Goal: Task Accomplishment & Management: Use online tool/utility

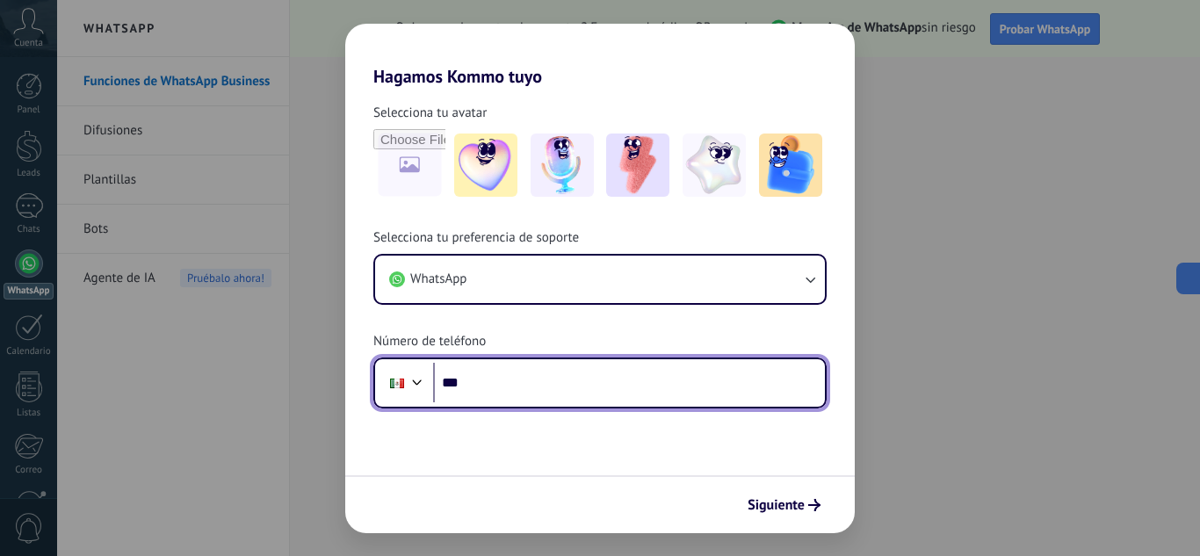
click at [504, 390] on input "***" at bounding box center [629, 383] width 392 height 40
click at [501, 384] on input "***" at bounding box center [629, 383] width 392 height 40
click at [561, 378] on input "***" at bounding box center [629, 383] width 392 height 40
click at [555, 386] on input "***" at bounding box center [629, 383] width 392 height 40
type input "**********"
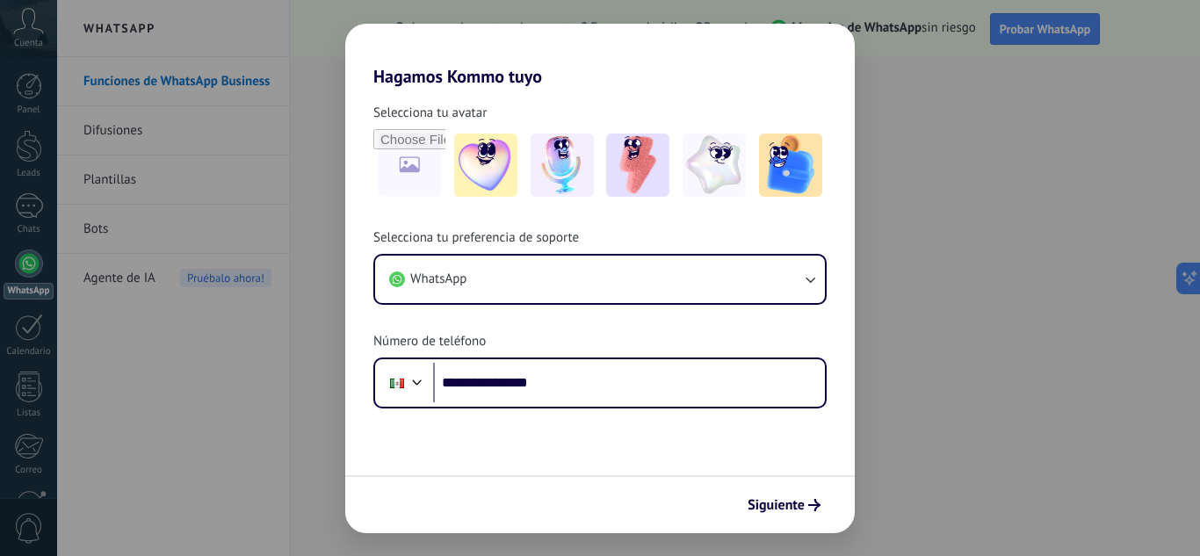
click at [798, 507] on span "Siguiente" at bounding box center [776, 505] width 57 height 12
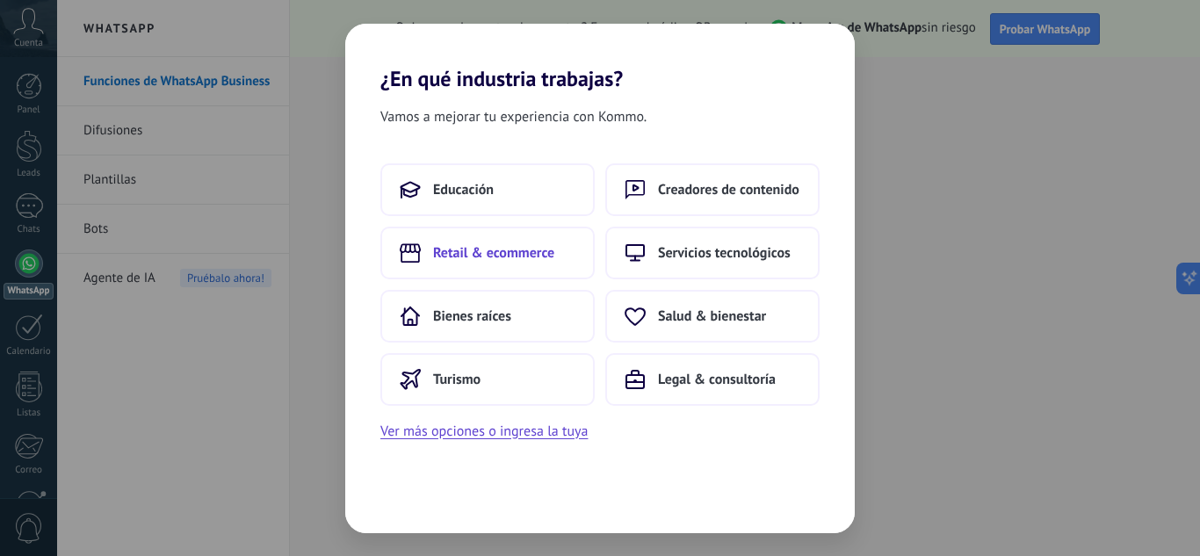
click at [500, 257] on span "Retail & ecommerce" at bounding box center [493, 253] width 121 height 18
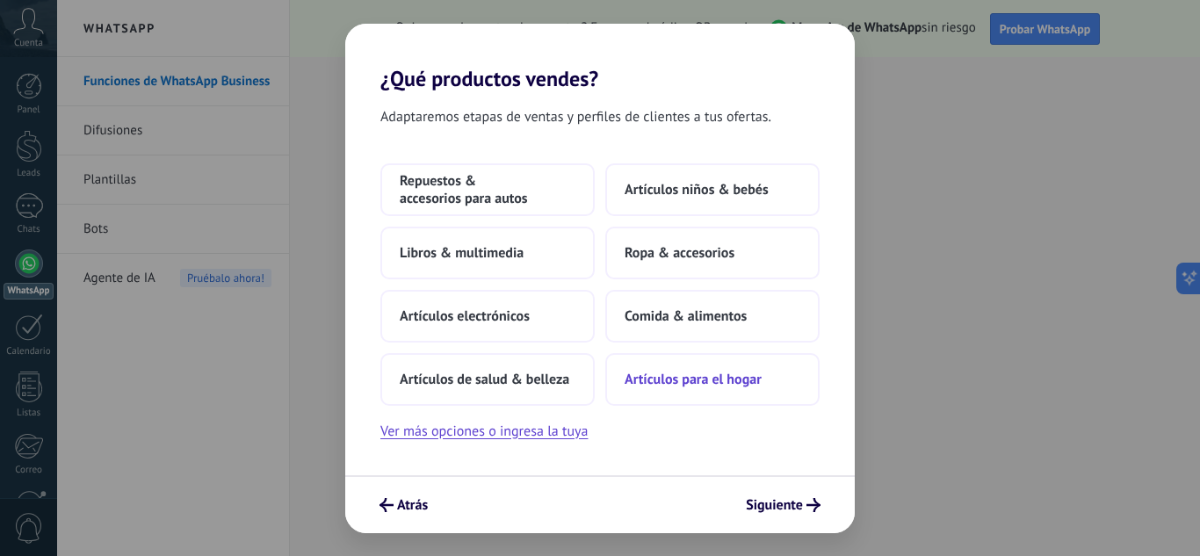
click at [663, 371] on span "Artículos para el hogar" at bounding box center [693, 380] width 137 height 18
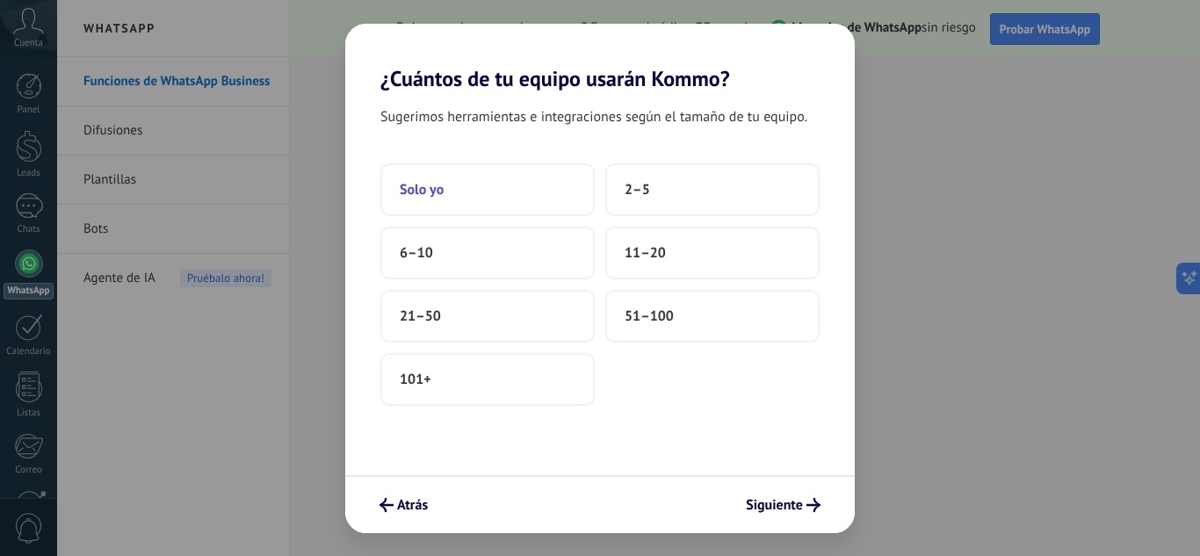
click at [456, 199] on button "Solo yo" at bounding box center [487, 189] width 214 height 53
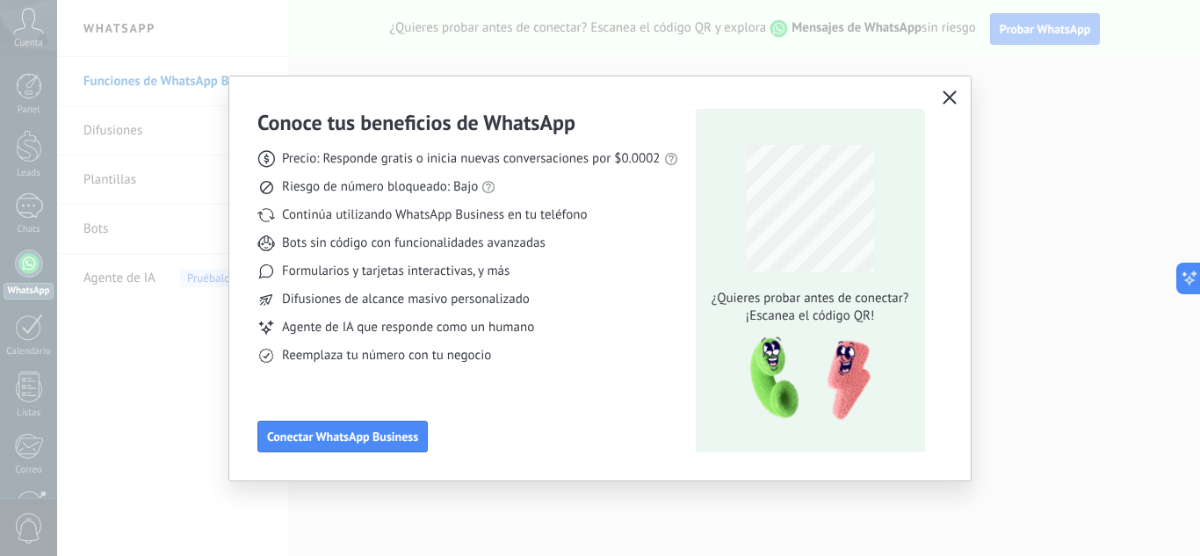
click at [950, 91] on icon "button" at bounding box center [950, 98] width 14 height 14
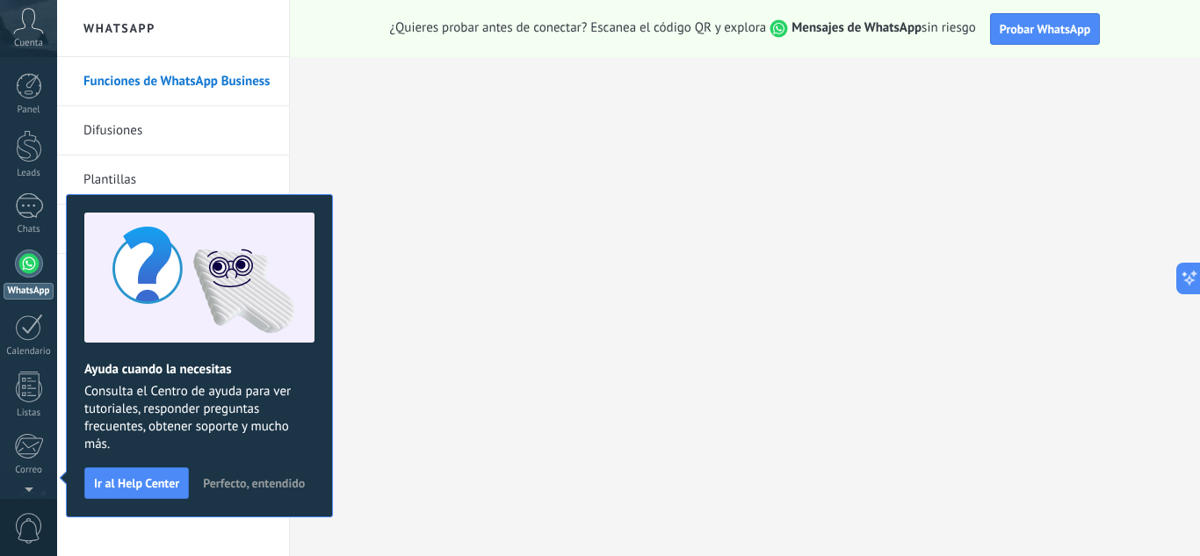
click at [139, 481] on div at bounding box center [628, 278] width 1143 height 556
click at [18, 25] on icon at bounding box center [28, 21] width 31 height 26
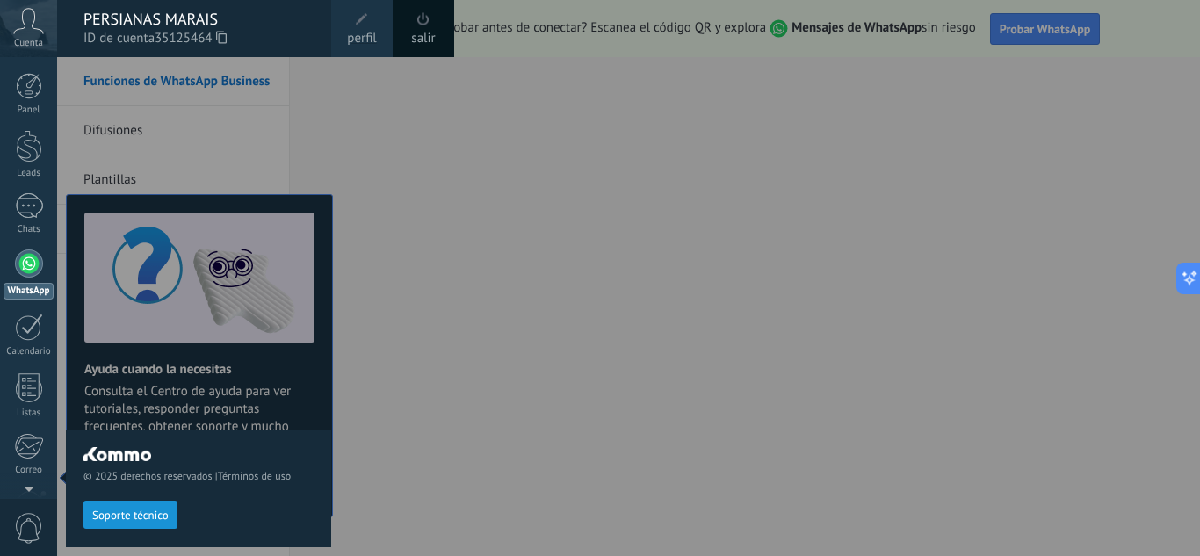
click at [18, 30] on use at bounding box center [29, 20] width 30 height 25
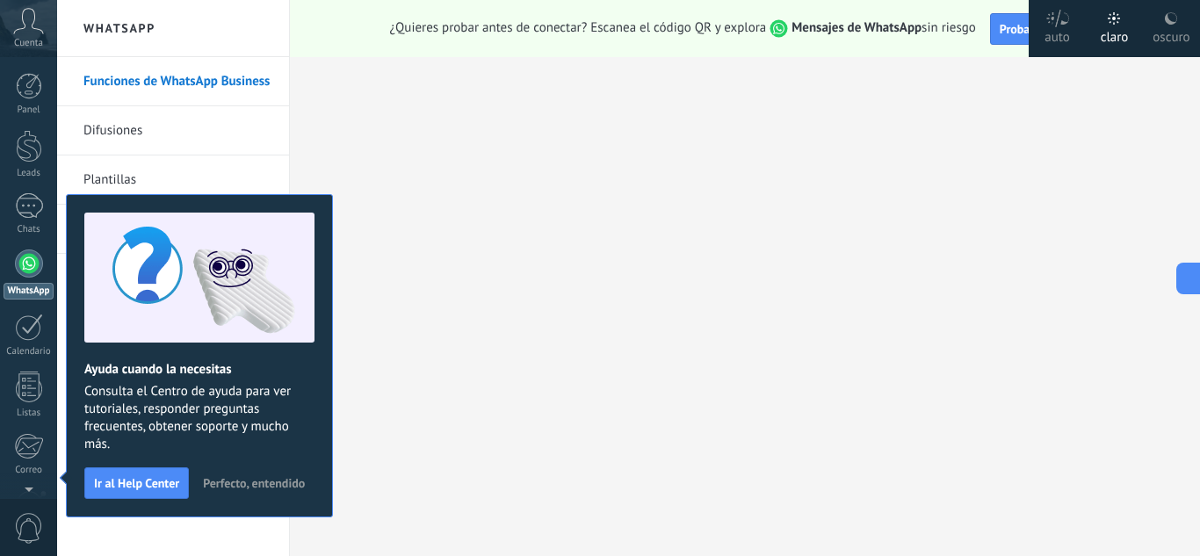
click at [237, 487] on span "Perfecto, entendido" at bounding box center [254, 483] width 102 height 12
click at [236, 484] on div "Funciones de WhatsApp Business Difusiones [GEOGRAPHIC_DATA] Bots Agente de IA P…" at bounding box center [173, 306] width 232 height 499
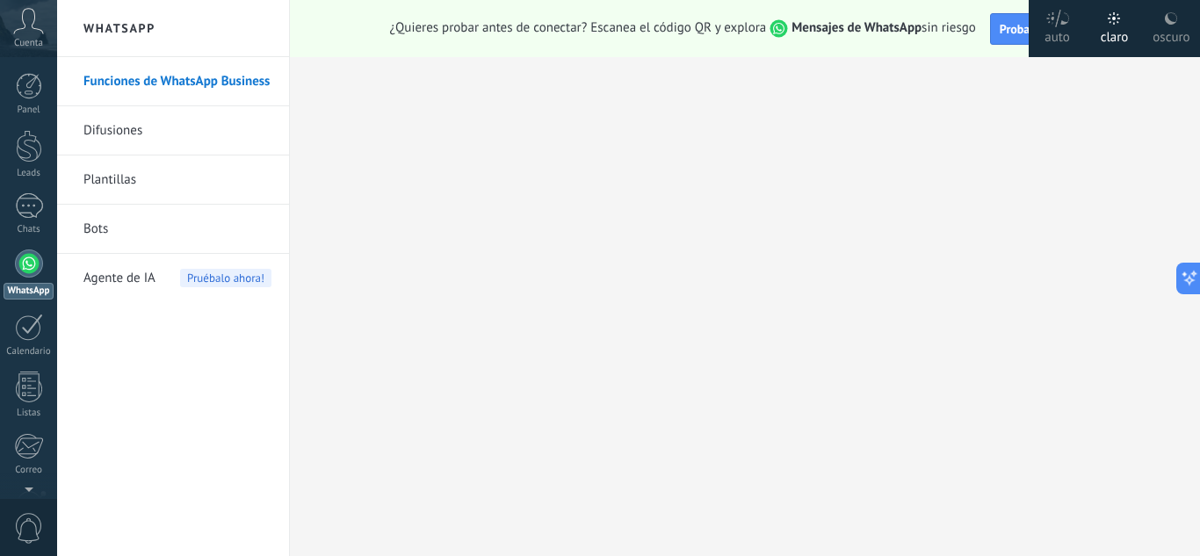
click at [31, 33] on icon at bounding box center [28, 21] width 31 height 26
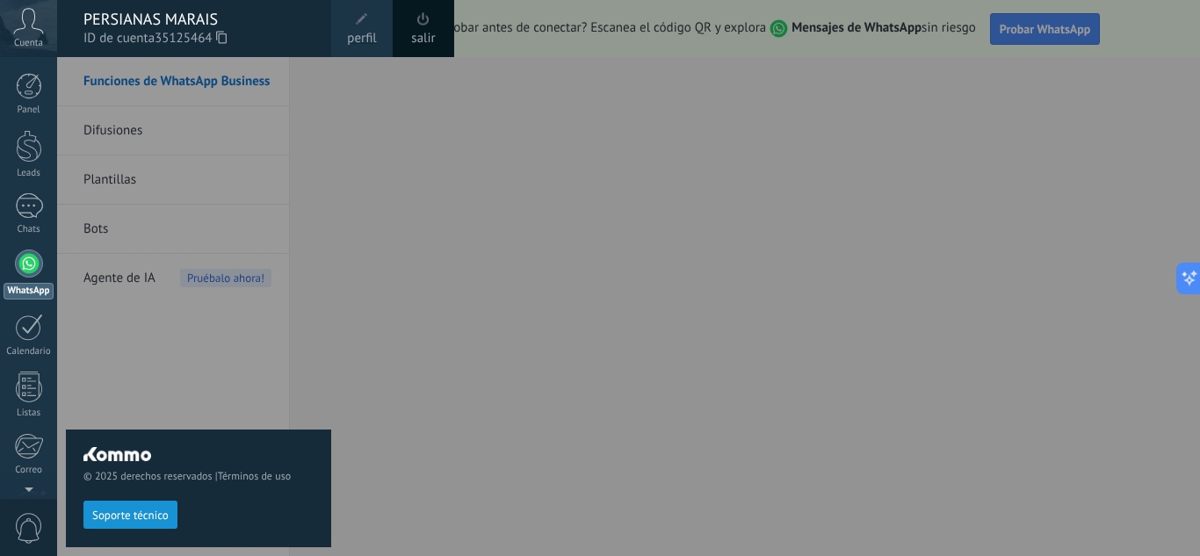
click at [359, 29] on span "perfil" at bounding box center [361, 38] width 29 height 19
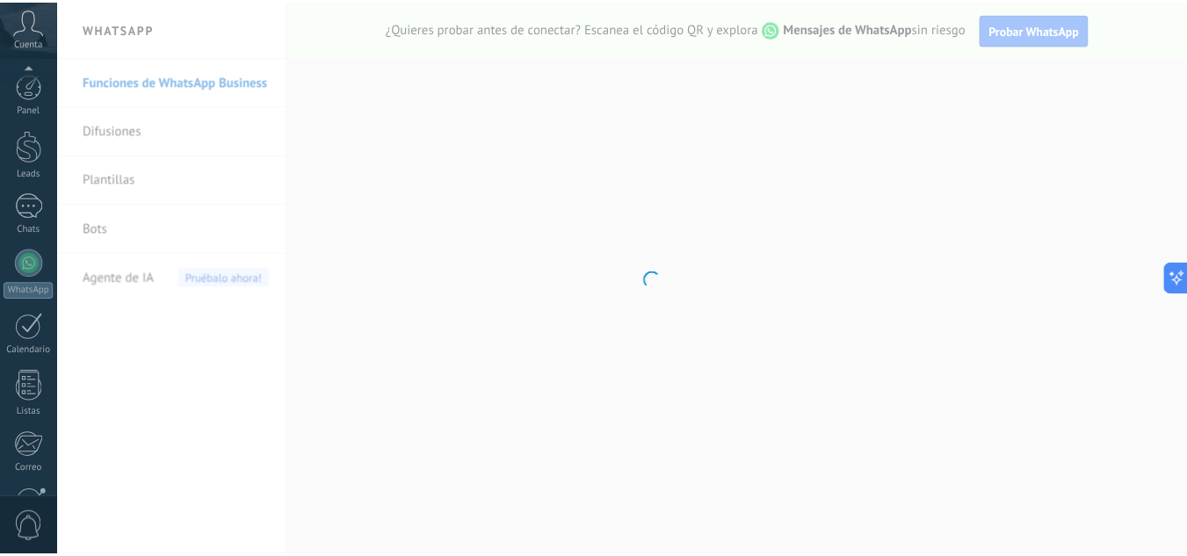
scroll to position [175, 0]
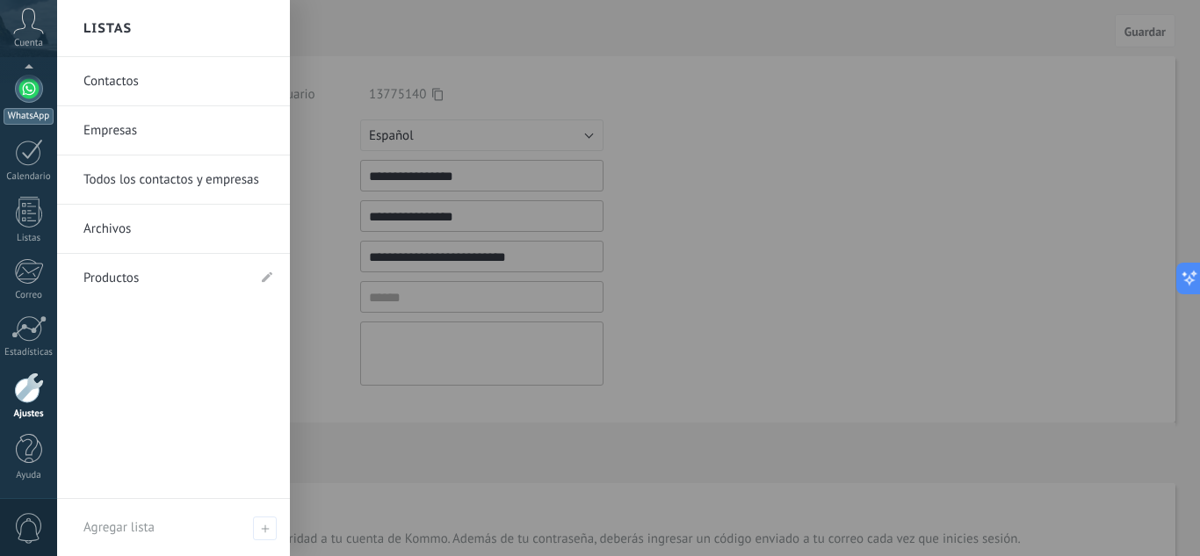
click at [27, 98] on div at bounding box center [29, 89] width 28 height 28
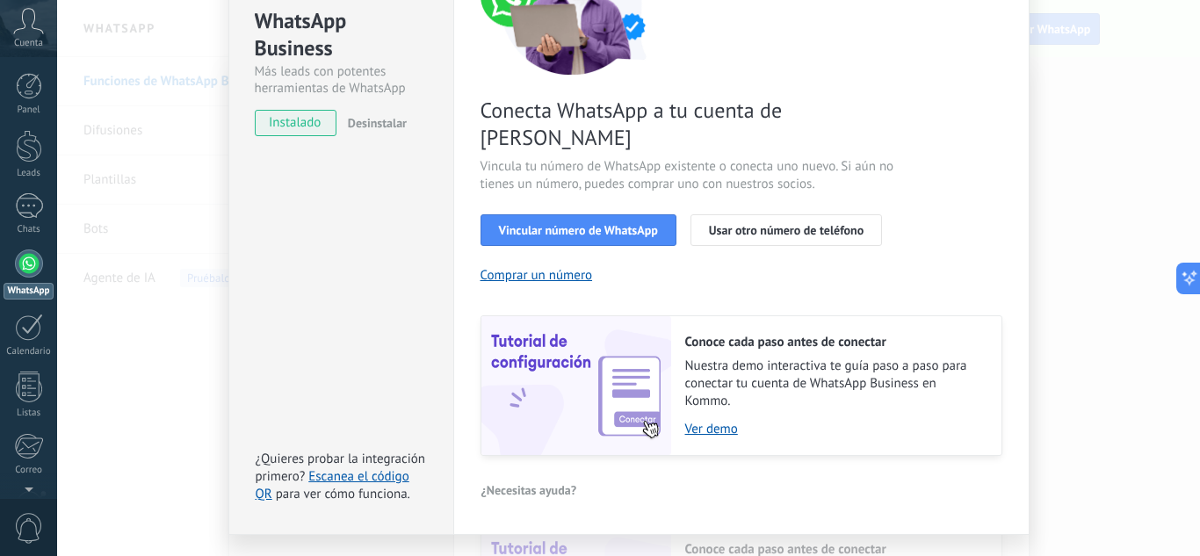
scroll to position [224, 0]
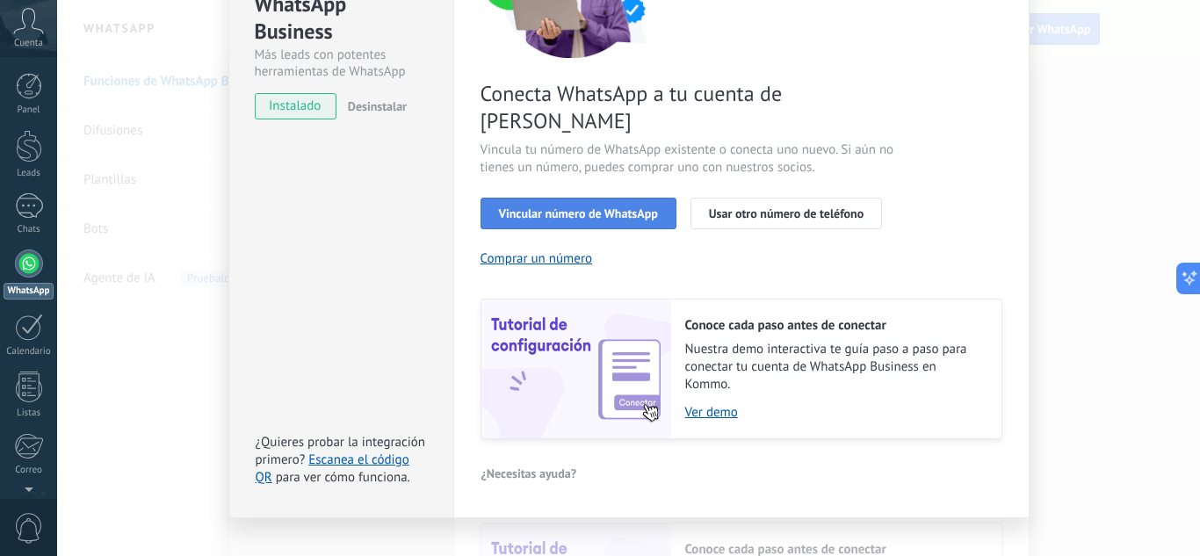
click at [588, 207] on span "Vincular número de WhatsApp" at bounding box center [578, 213] width 159 height 12
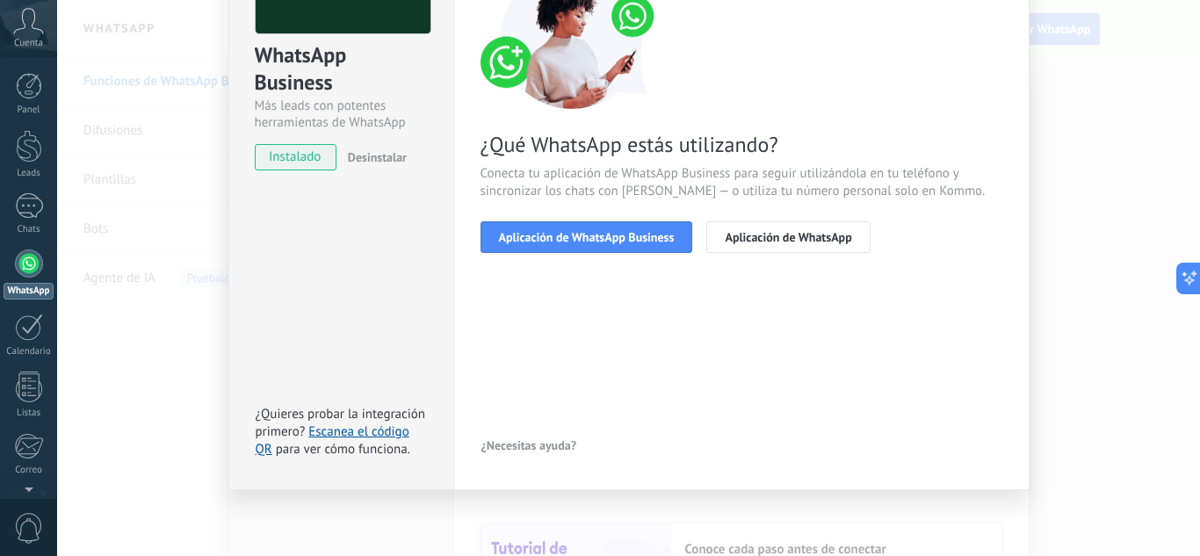
scroll to position [173, 0]
click at [577, 239] on span "Aplicación de WhatsApp Business" at bounding box center [587, 237] width 176 height 12
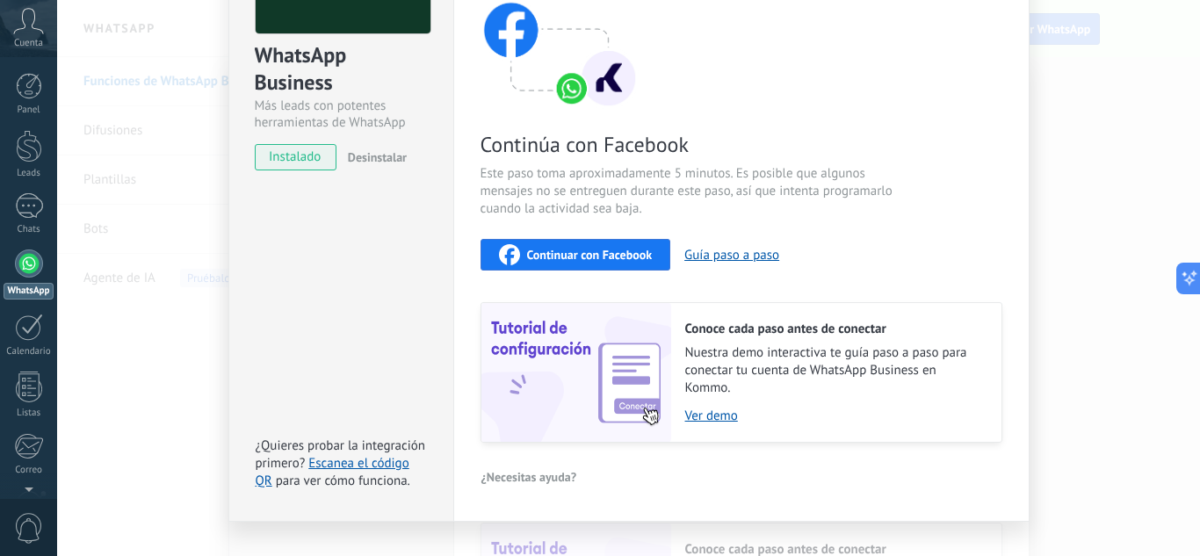
click at [578, 253] on span "Continuar con Facebook" at bounding box center [590, 255] width 126 height 12
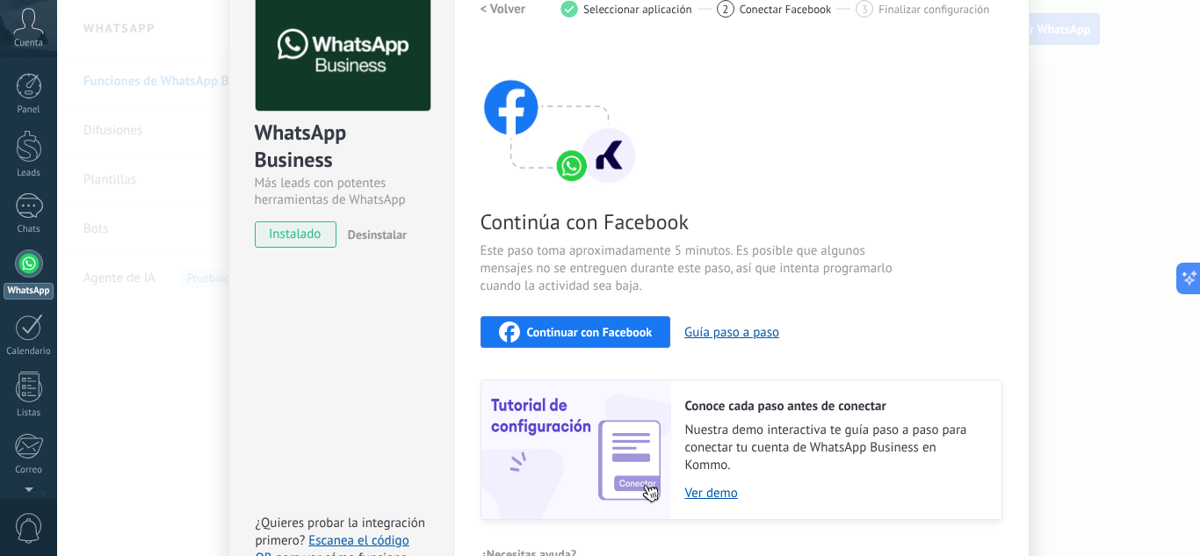
scroll to position [0, 0]
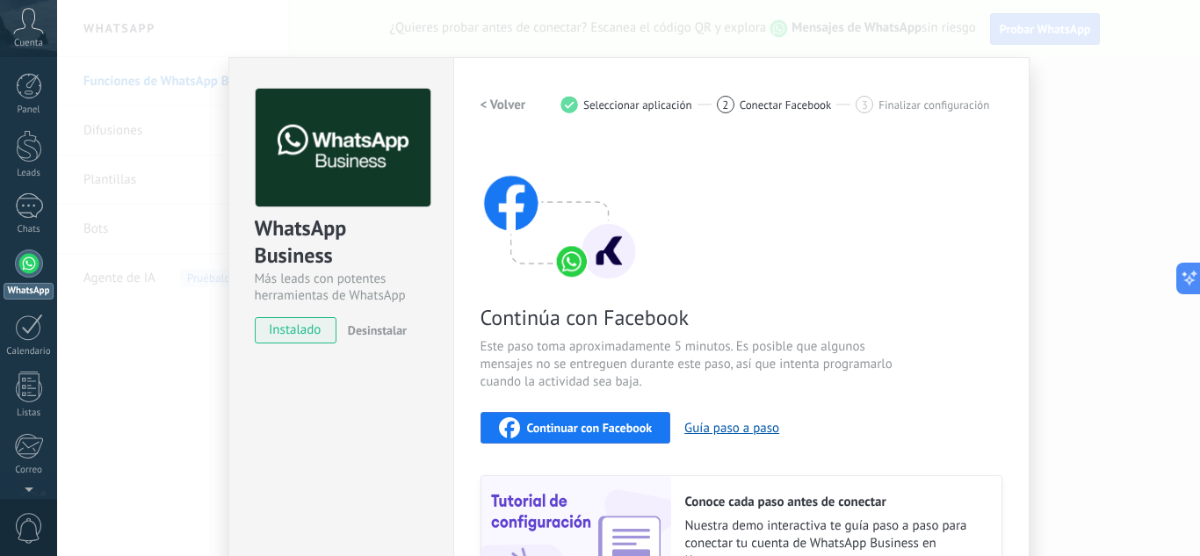
click at [1083, 141] on div "WhatsApp Business Más leads con potentes herramientas de WhatsApp instalado Des…" at bounding box center [628, 278] width 1143 height 556
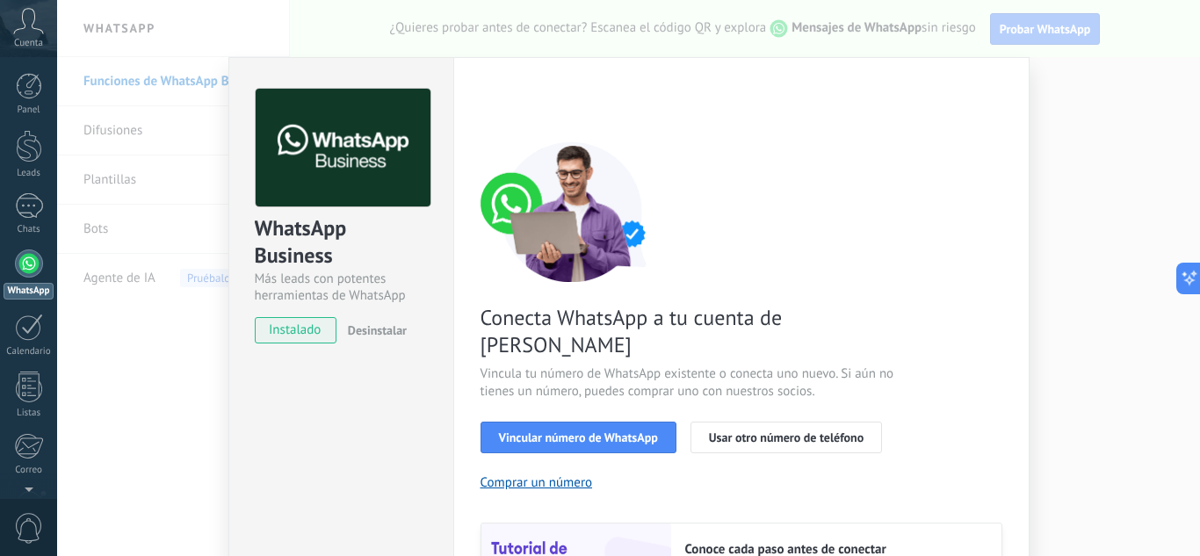
click at [1123, 179] on div "WhatsApp Business Más leads con potentes herramientas de WhatsApp instalado Des…" at bounding box center [628, 278] width 1143 height 556
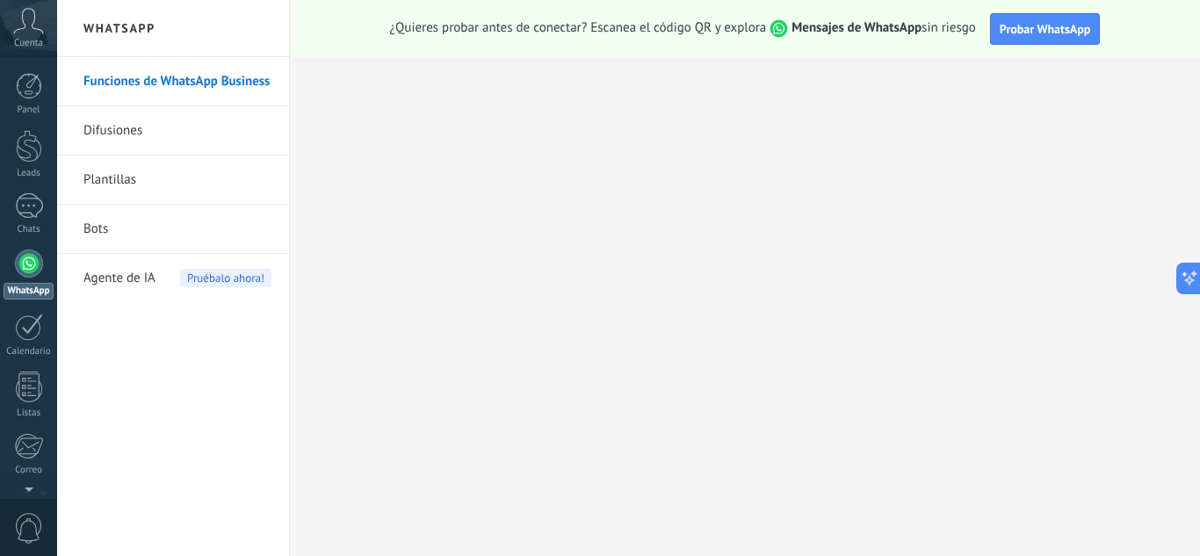
click at [29, 264] on div at bounding box center [29, 264] width 28 height 28
click at [126, 81] on link "Funciones de WhatsApp Business" at bounding box center [177, 81] width 188 height 49
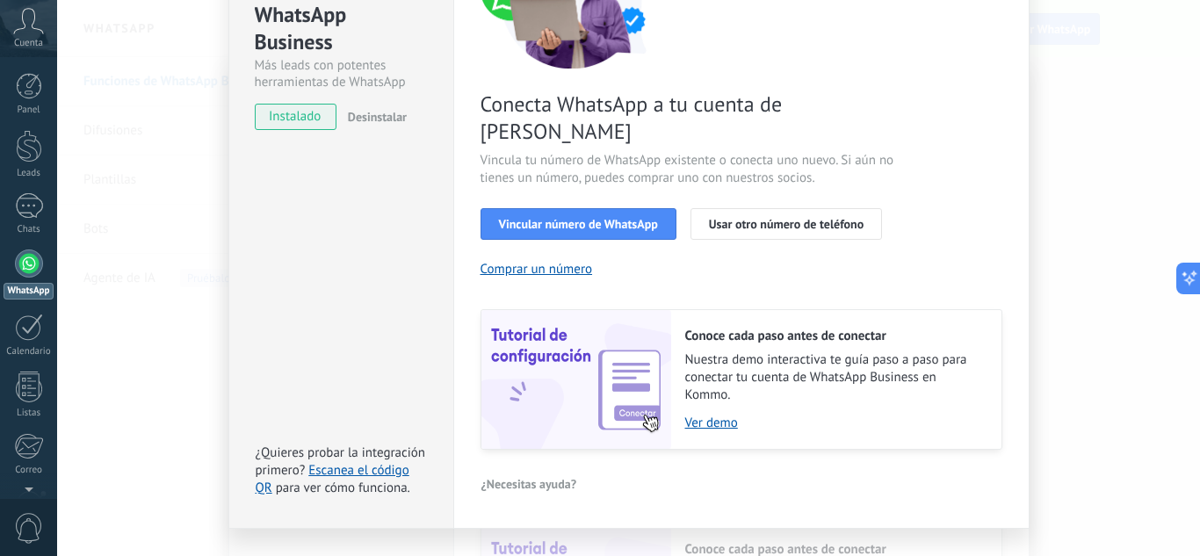
scroll to position [224, 0]
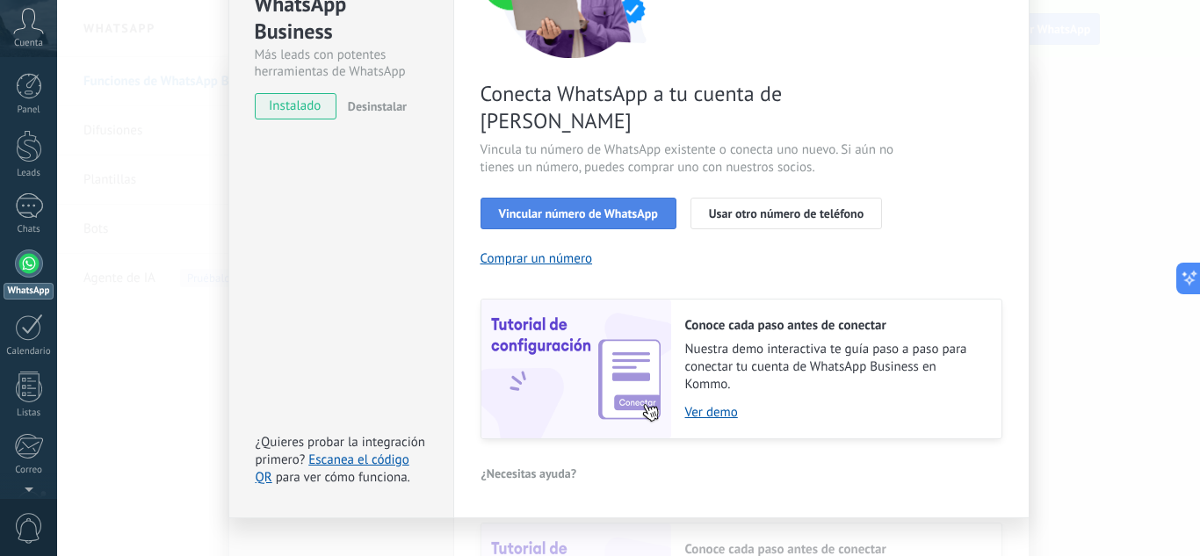
click at [543, 207] on span "Vincular número de WhatsApp" at bounding box center [578, 213] width 159 height 12
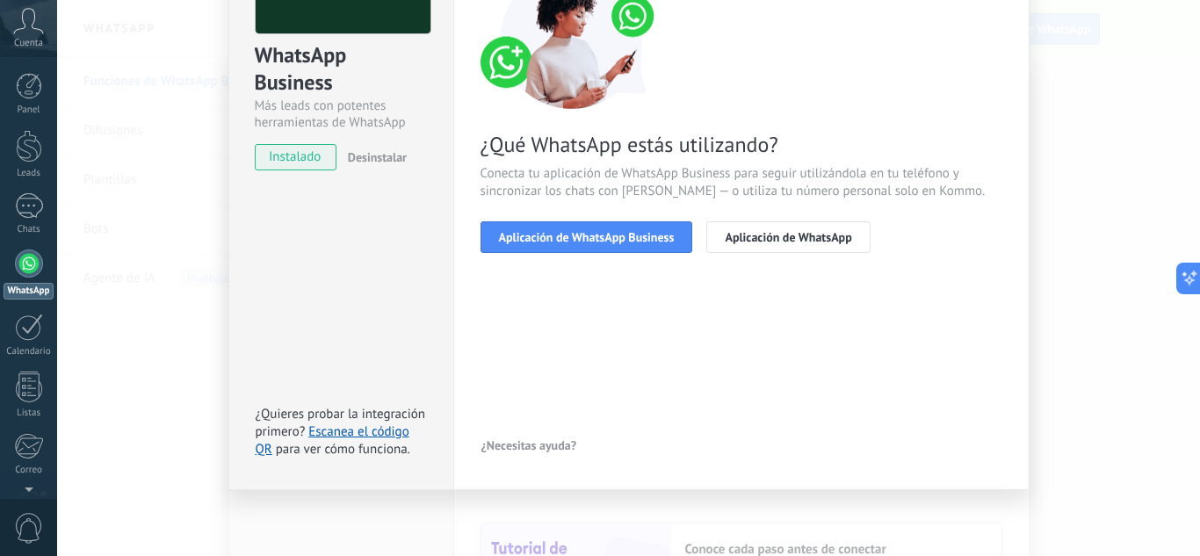
scroll to position [173, 0]
click at [549, 242] on span "Aplicación de WhatsApp Business" at bounding box center [587, 237] width 176 height 12
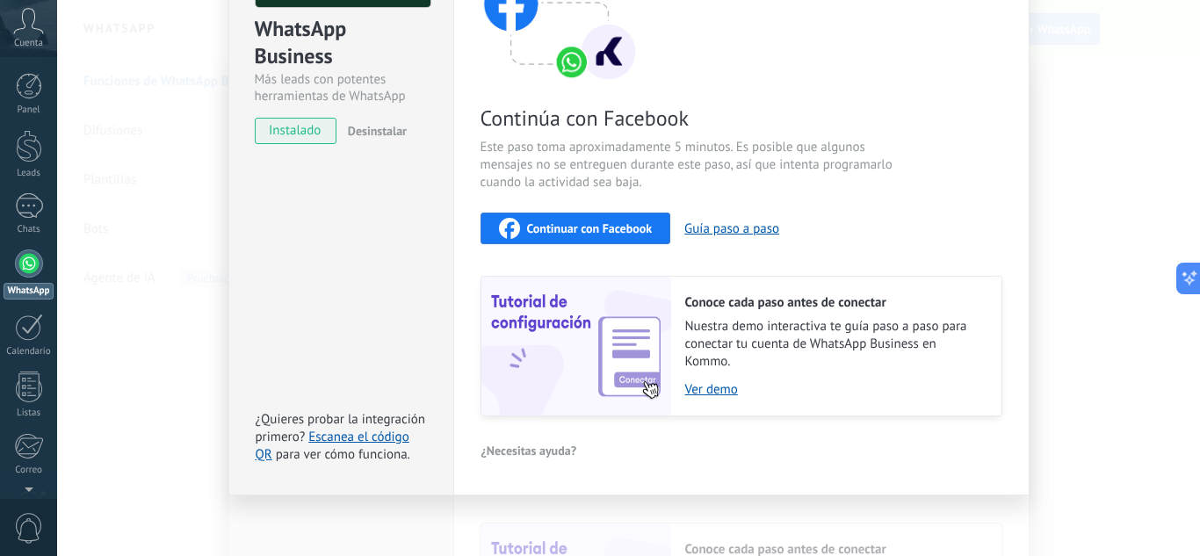
scroll to position [204, 0]
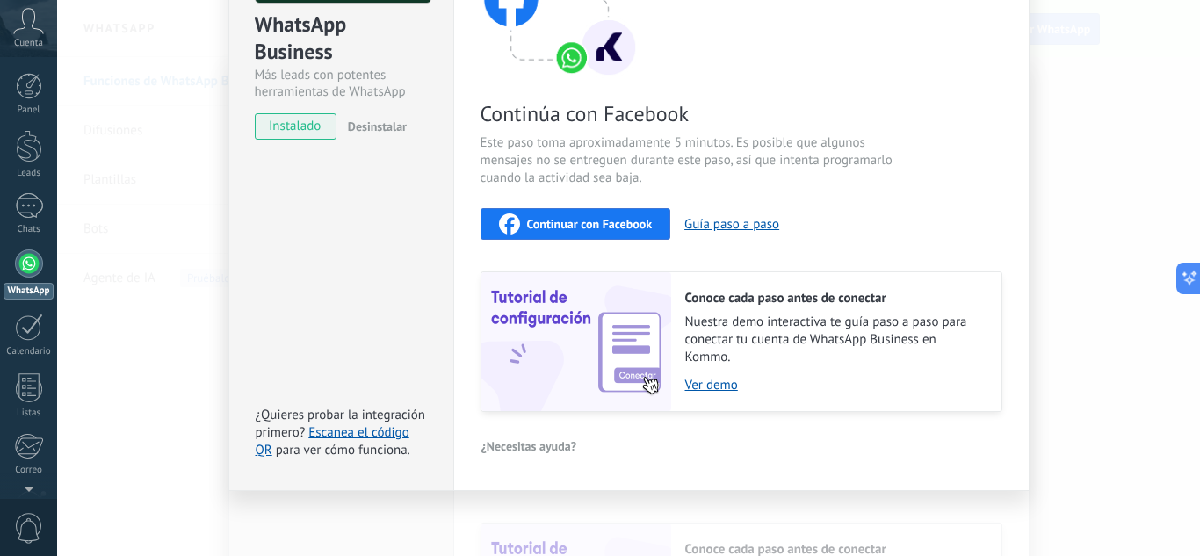
click at [638, 232] on div "Continuar con Facebook" at bounding box center [576, 224] width 154 height 21
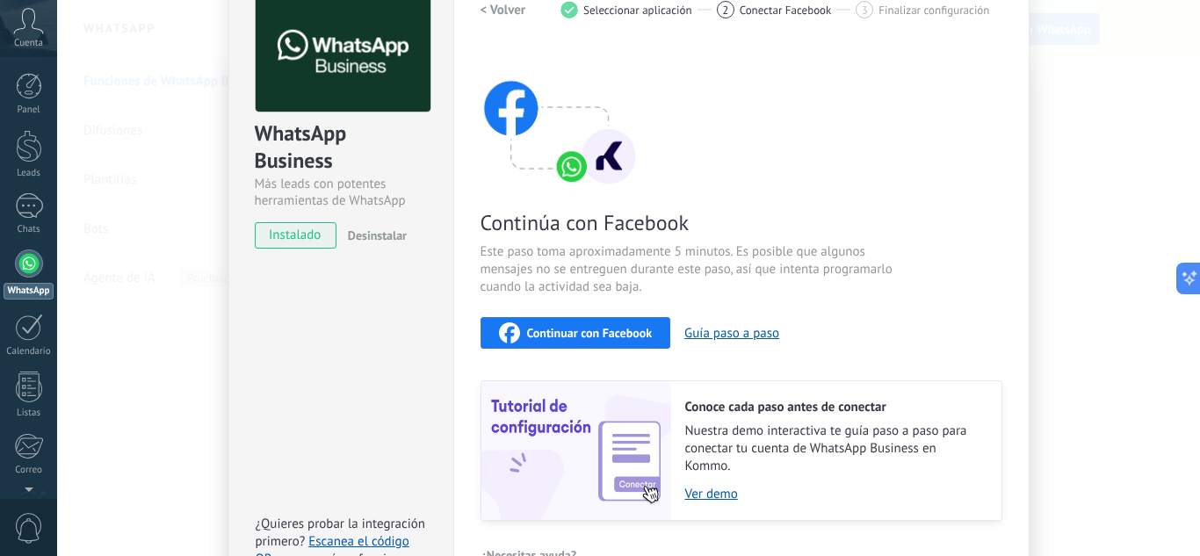
scroll to position [0, 0]
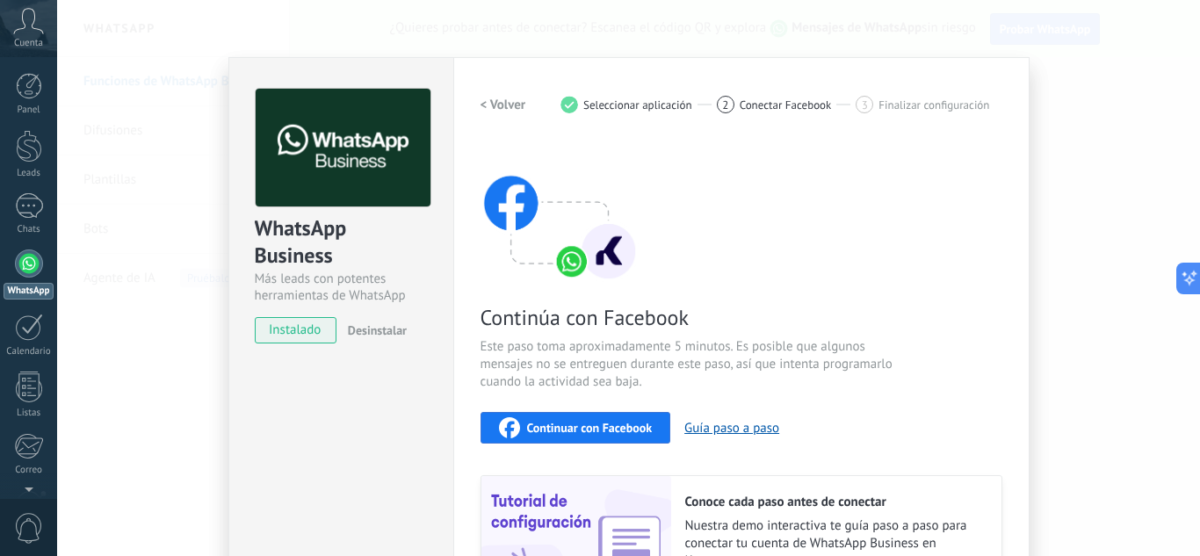
click at [902, 292] on div "Continúa con Facebook Este paso toma aproximadamente 5 minutos. Es posible que …" at bounding box center [742, 378] width 522 height 475
